Goal: Find specific page/section: Find specific page/section

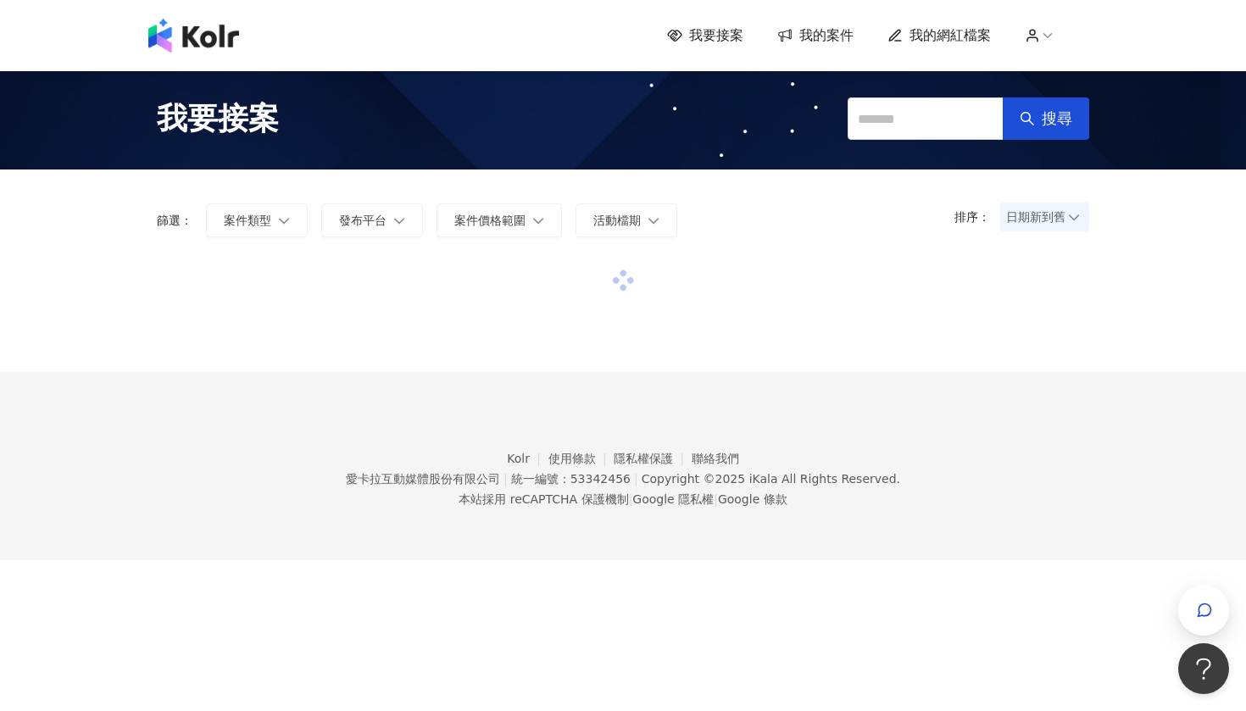
click at [625, 280] on span at bounding box center [623, 280] width 20 height 20
click at [622, 278] on span at bounding box center [623, 280] width 20 height 20
click at [622, 278] on span at bounding box center [622, 281] width 26 height 26
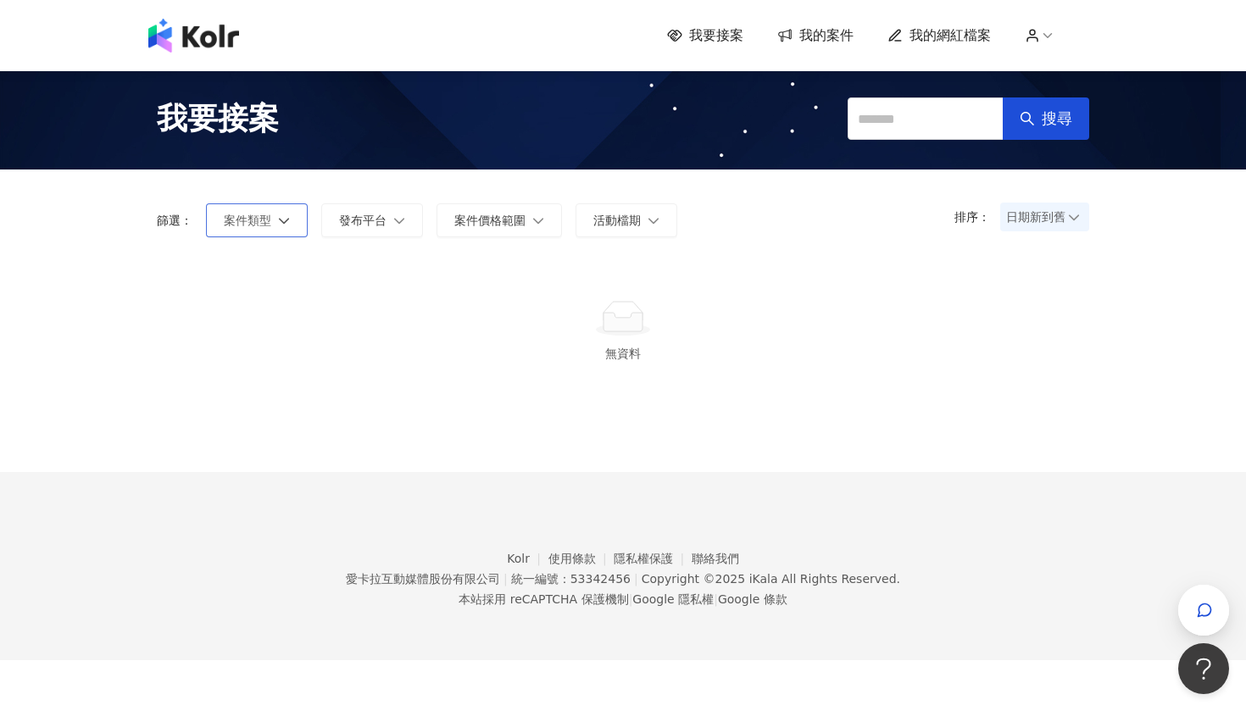
click at [286, 223] on button "案件類型" at bounding box center [257, 220] width 102 height 34
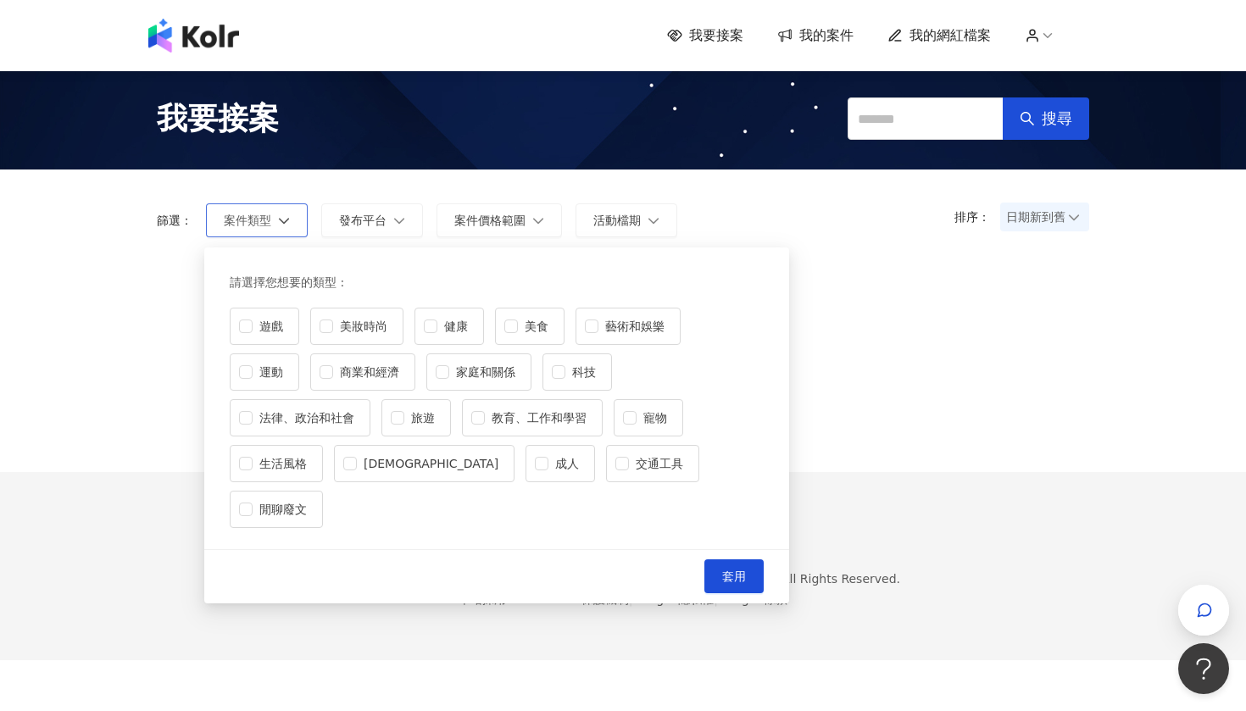
click at [286, 222] on button "案件類型" at bounding box center [257, 220] width 102 height 34
